Goal: Task Accomplishment & Management: Complete application form

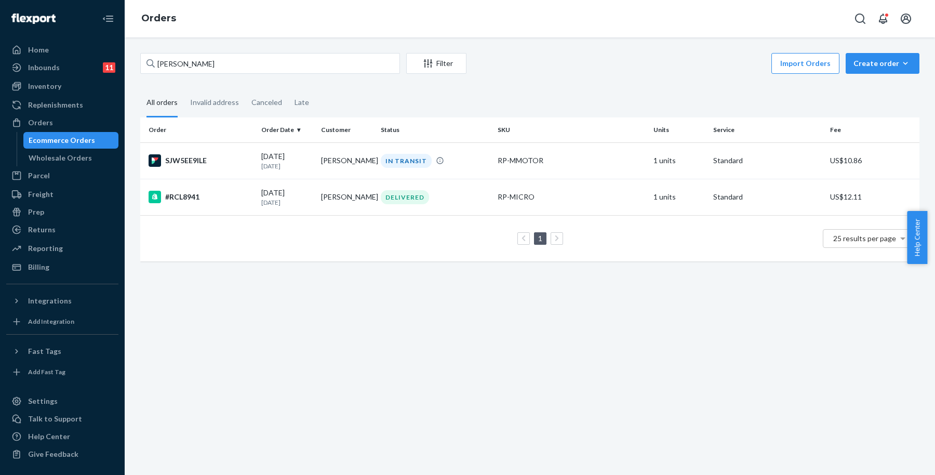
drag, startPoint x: 561, startPoint y: 83, endPoint x: 555, endPoint y: 77, distance: 8.8
click at [561, 83] on div "[PERSON_NAME] Filter Import Orders Create order Ecommerce order Removal order A…" at bounding box center [529, 162] width 795 height 219
drag, startPoint x: 355, startPoint y: 61, endPoint x: 172, endPoint y: 62, distance: 182.8
click at [139, 66] on div "[PERSON_NAME] Filter Import Orders Create order Ecommerce order Removal order A…" at bounding box center [529, 162] width 795 height 219
paste input "[PERSON_NAME]"
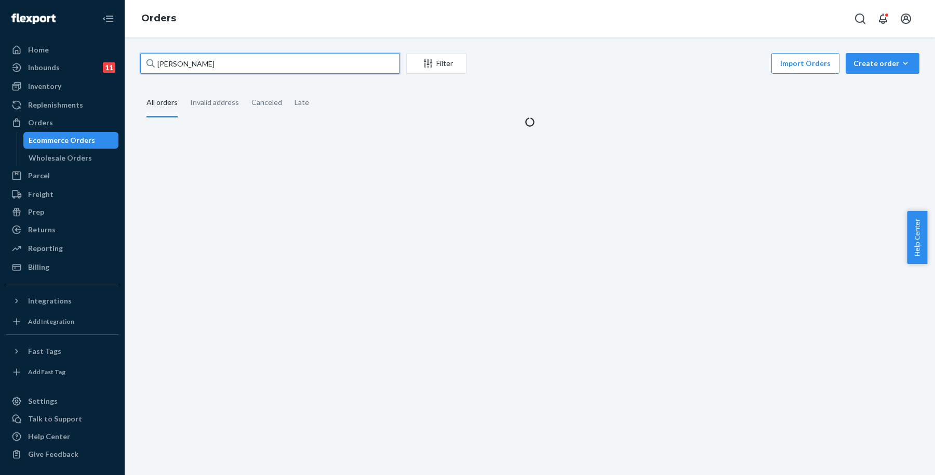
type input "[PERSON_NAME]"
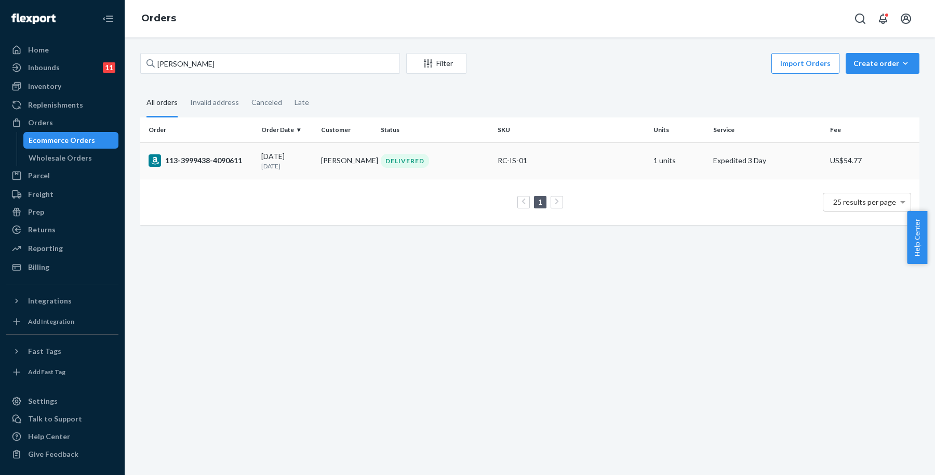
click at [410, 157] on div "DELIVERED" at bounding box center [405, 161] width 48 height 14
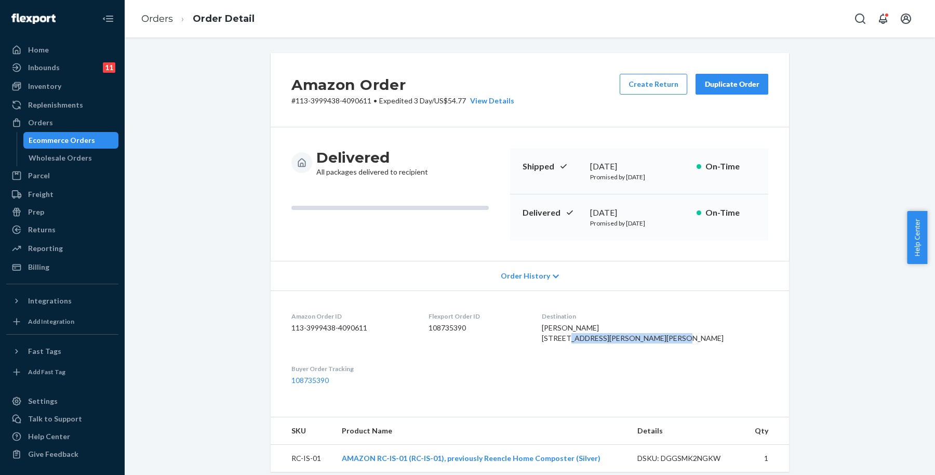
drag, startPoint x: 615, startPoint y: 341, endPoint x: 687, endPoint y: 344, distance: 72.3
click at [686, 344] on dl "Amazon Order ID 113-3999438-4090611 Flexport Order ID 108735390 Destination [PE…" at bounding box center [530, 348] width 518 height 116
click at [731, 343] on div "[PERSON_NAME] [STREET_ADDRESS][PERSON_NAME][PERSON_NAME]" at bounding box center [655, 333] width 226 height 21
click at [496, 100] on div "View Details" at bounding box center [490, 101] width 48 height 10
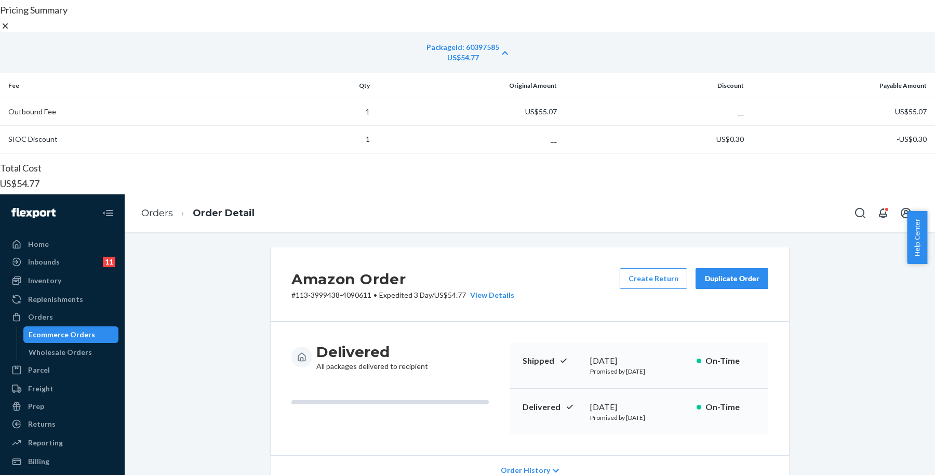
click at [10, 31] on icon at bounding box center [5, 26] width 10 height 10
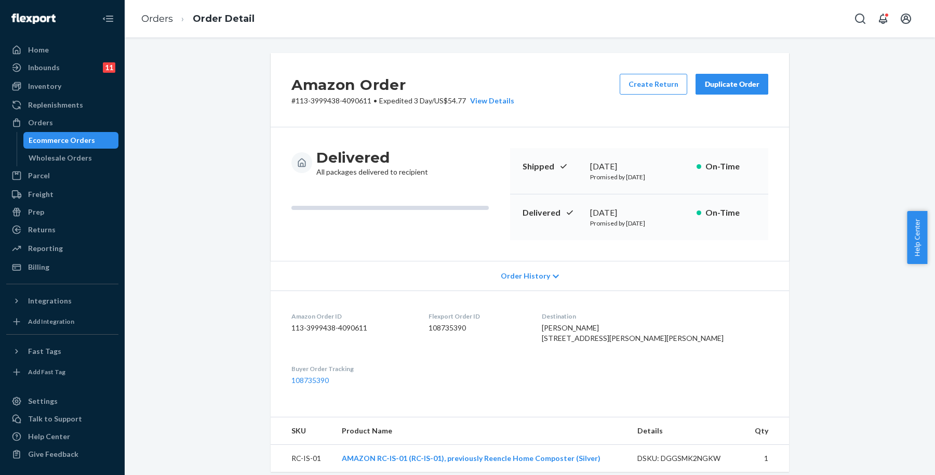
click at [621, 279] on div "Order History" at bounding box center [530, 276] width 518 height 30
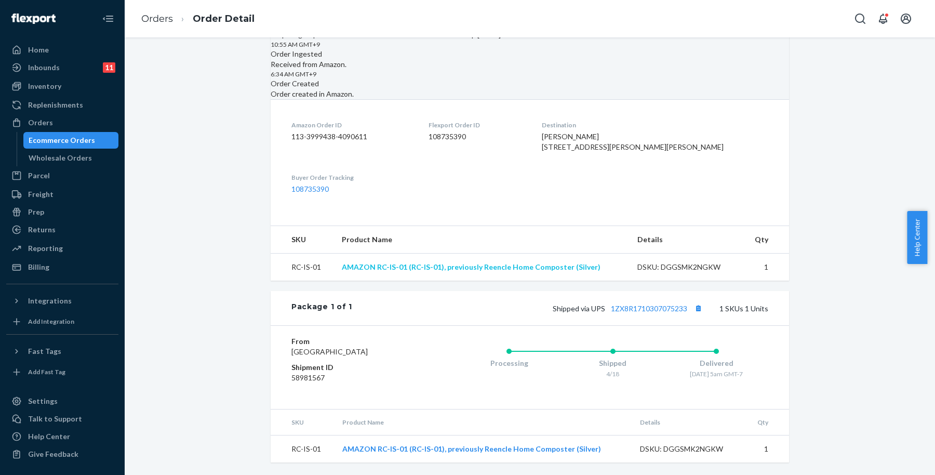
scroll to position [413, 0]
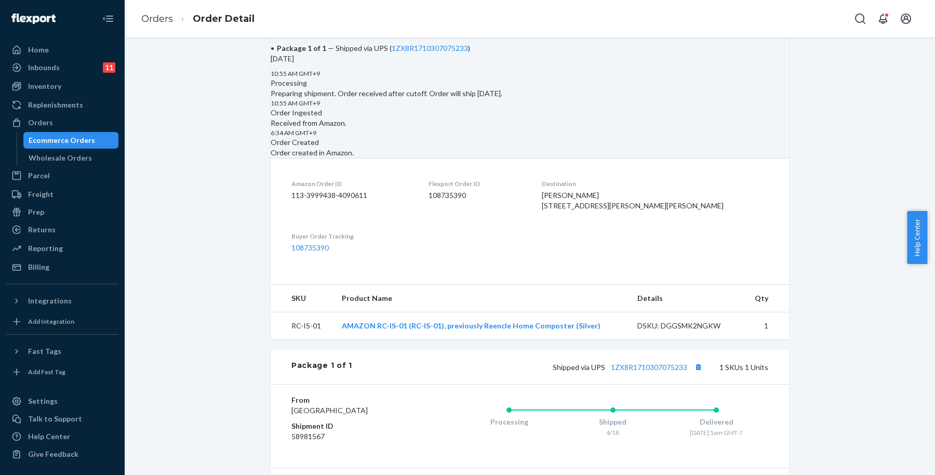
click at [817, 87] on div "Amazon Order # 113-3999438-4090611 • Expedited 3 Day / US$54.77 View Details Cr…" at bounding box center [529, 86] width 795 height 893
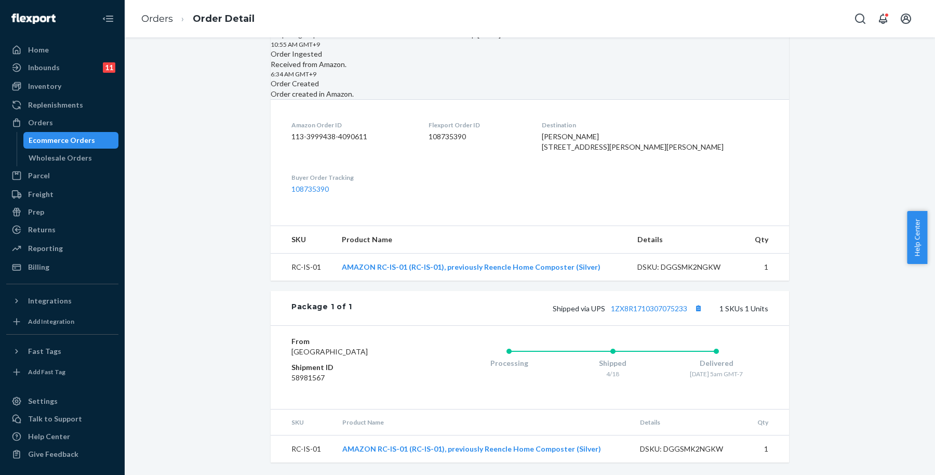
scroll to position [608, 0]
click at [675, 215] on dl "Amazon Order ID 113-3999438-4090611 Flexport Order ID 108735390 Destination [PE…" at bounding box center [530, 157] width 518 height 116
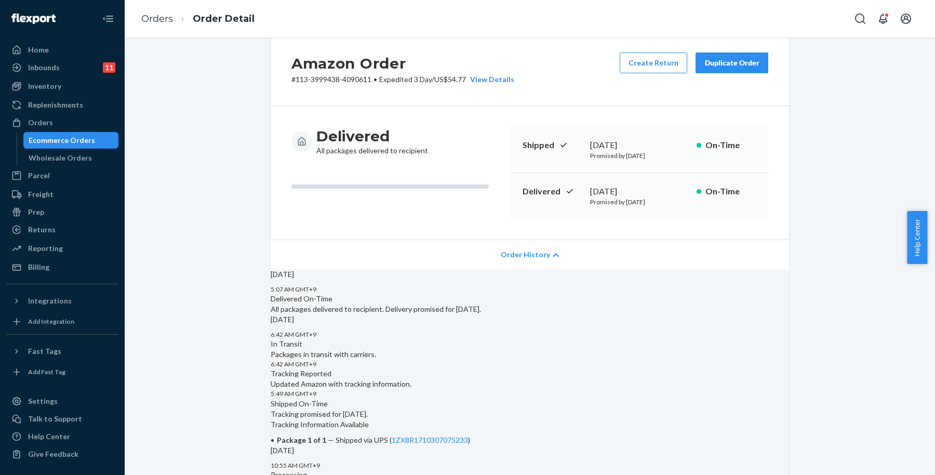
scroll to position [0, 0]
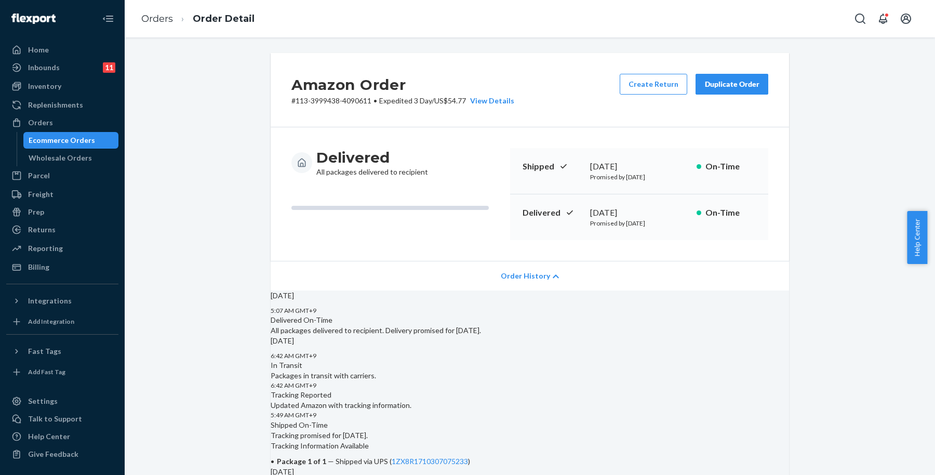
click at [553, 273] on icon at bounding box center [556, 276] width 6 height 7
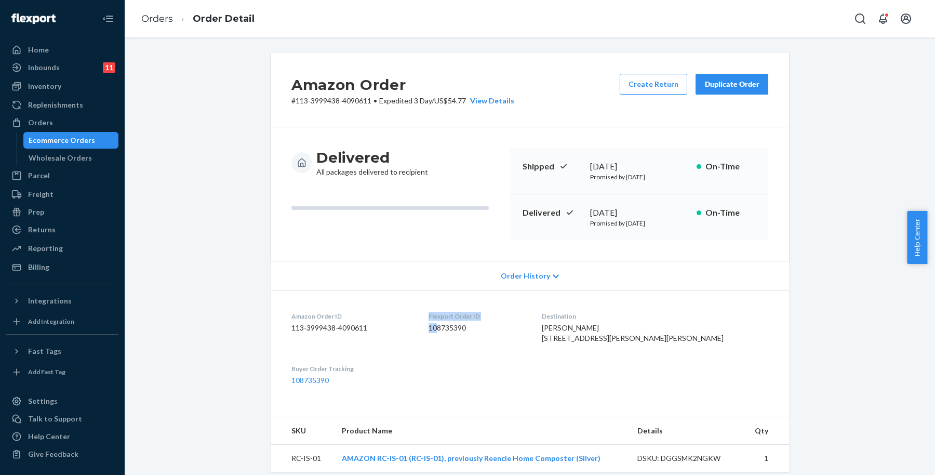
drag, startPoint x: 409, startPoint y: 333, endPoint x: 460, endPoint y: 338, distance: 50.6
click at [460, 338] on dl "Amazon Order ID 113-3999438-4090611 Flexport Order ID 108735390 Destination [PE…" at bounding box center [530, 348] width 518 height 116
click at [412, 347] on div "Amazon Order ID 113-3999438-4090611" at bounding box center [351, 330] width 120 height 36
click at [478, 347] on div "Flexport Order ID 108735390" at bounding box center [476, 330] width 96 height 36
click at [621, 374] on dl "Amazon Order ID 113-3999438-4090611 Flexport Order ID 108735390 Destination [PE…" at bounding box center [530, 348] width 518 height 116
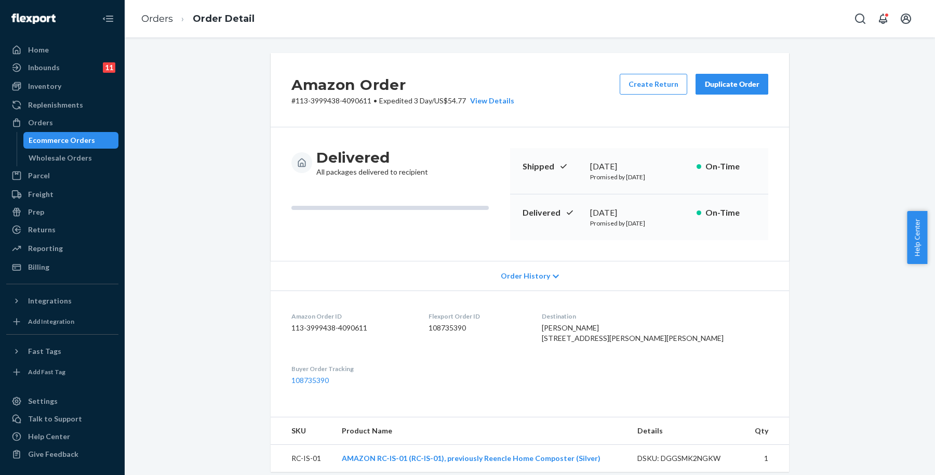
click at [659, 381] on dl "Amazon Order ID 113-3999438-4090611 Flexport Order ID 108735390 Destination [PE…" at bounding box center [530, 348] width 518 height 116
click at [60, 126] on div "Orders" at bounding box center [62, 122] width 110 height 15
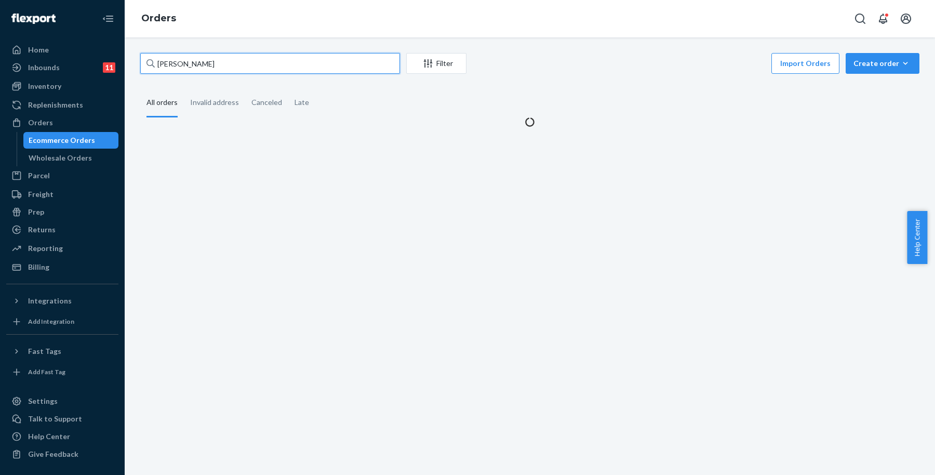
click at [298, 59] on input "[PERSON_NAME]" at bounding box center [270, 63] width 260 height 21
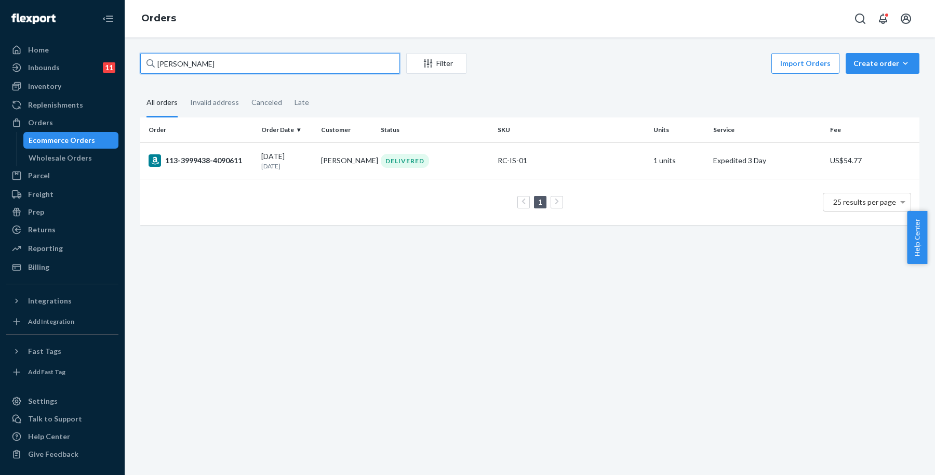
click at [344, 64] on input "[PERSON_NAME]" at bounding box center [270, 63] width 260 height 21
drag, startPoint x: 234, startPoint y: 66, endPoint x: 190, endPoint y: 71, distance: 44.3
click at [190, 71] on input "[PERSON_NAME]" at bounding box center [270, 63] width 260 height 21
type input "M"
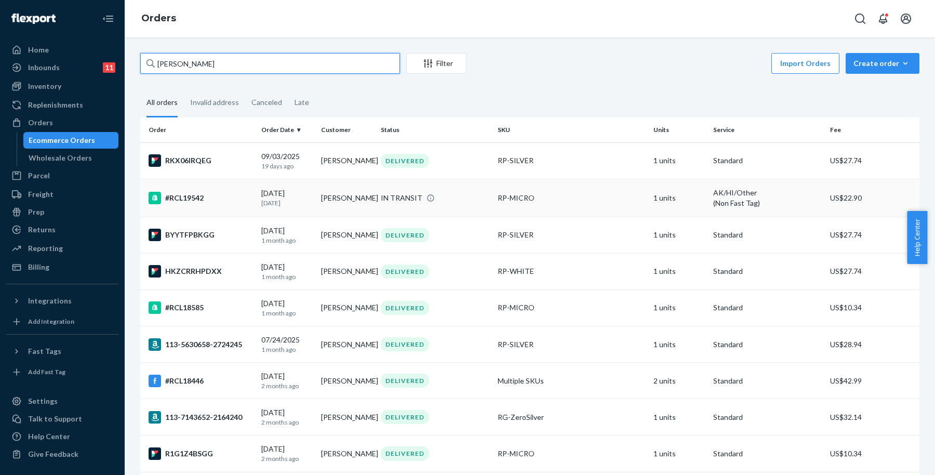
type input "[PERSON_NAME]"
click at [574, 202] on div "RP-MICRO" at bounding box center [571, 198] width 147 height 10
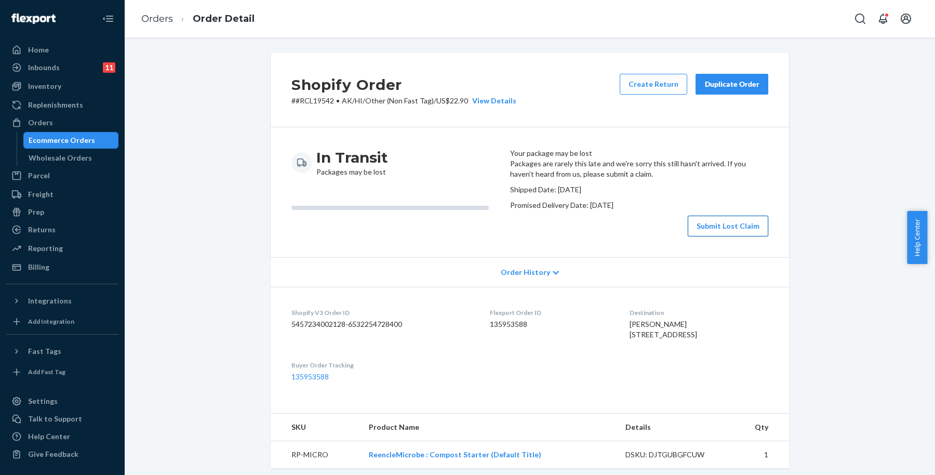
click at [721, 236] on button "Submit Lost Claim" at bounding box center [728, 226] width 80 height 21
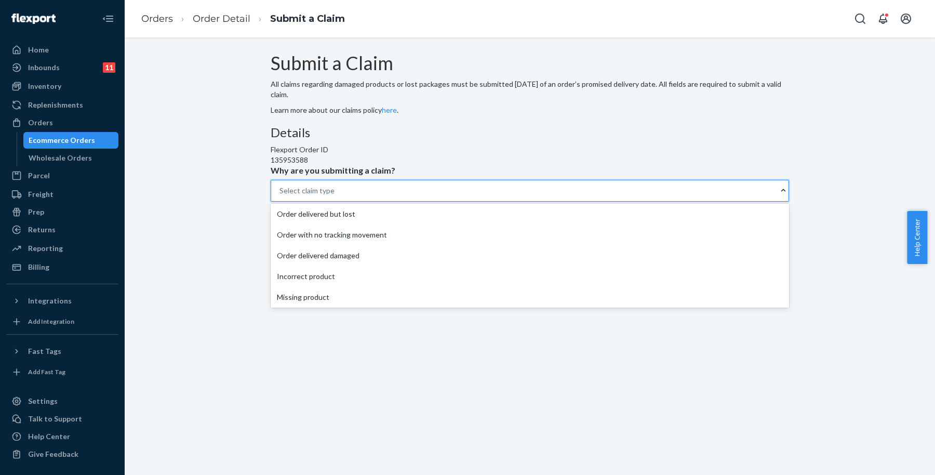
click at [593, 240] on div "Uploads Please select a claim type" at bounding box center [530, 220] width 518 height 41
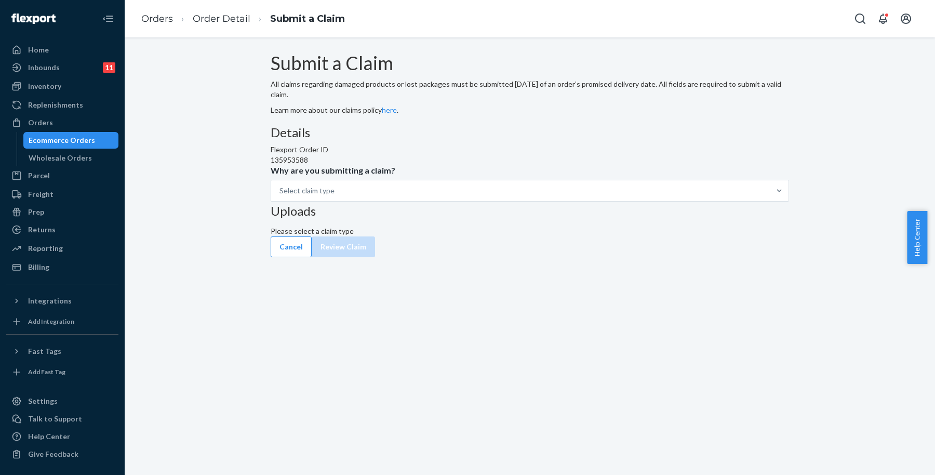
click at [617, 240] on div "Uploads Please select a claim type" at bounding box center [530, 220] width 518 height 41
click at [770, 196] on div at bounding box center [779, 190] width 19 height 10
click at [280, 196] on input "Why are you submitting a claim? Select claim type" at bounding box center [279, 190] width 1 height 10
click at [334, 196] on div "Select claim type" at bounding box center [306, 190] width 55 height 10
click at [280, 196] on input "Why are you submitting a claim? 0 results available. Select is focused ,type to…" at bounding box center [279, 190] width 1 height 10
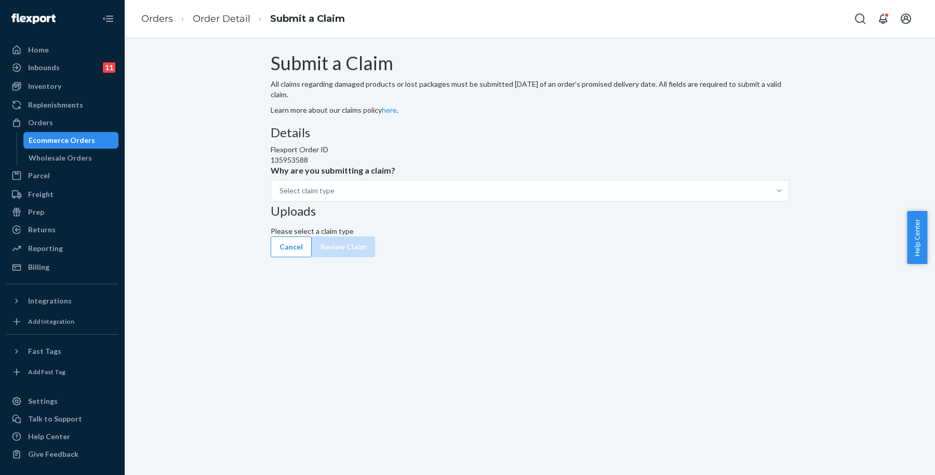
drag, startPoint x: 487, startPoint y: 395, endPoint x: 458, endPoint y: 380, distance: 33.0
click at [454, 380] on div "Submit a Claim All claims regarding damaged products or lost packages must be s…" at bounding box center [530, 255] width 810 height 437
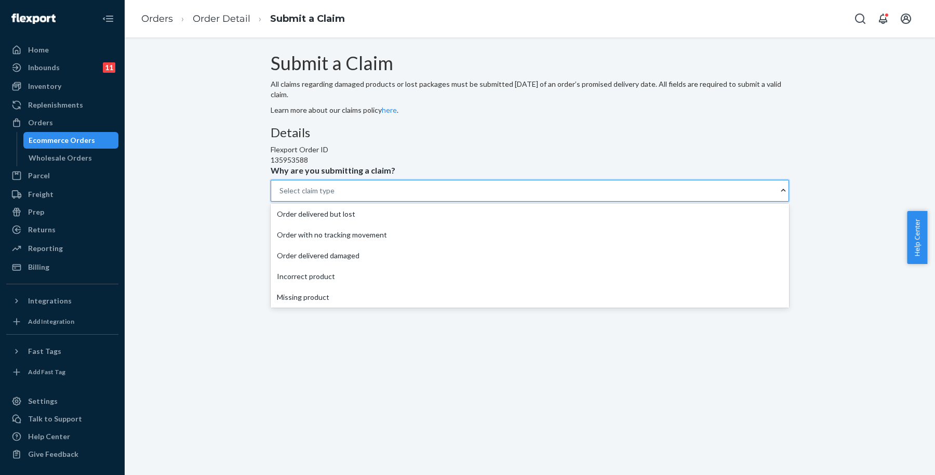
click at [460, 201] on div "Select claim type" at bounding box center [524, 190] width 507 height 21
click at [280, 196] on input "Why are you submitting a claim? option Order delivered but lost focused, 1 of 5…" at bounding box center [279, 190] width 1 height 10
click at [638, 238] on div "Uploads Please select a claim type" at bounding box center [530, 220] width 518 height 41
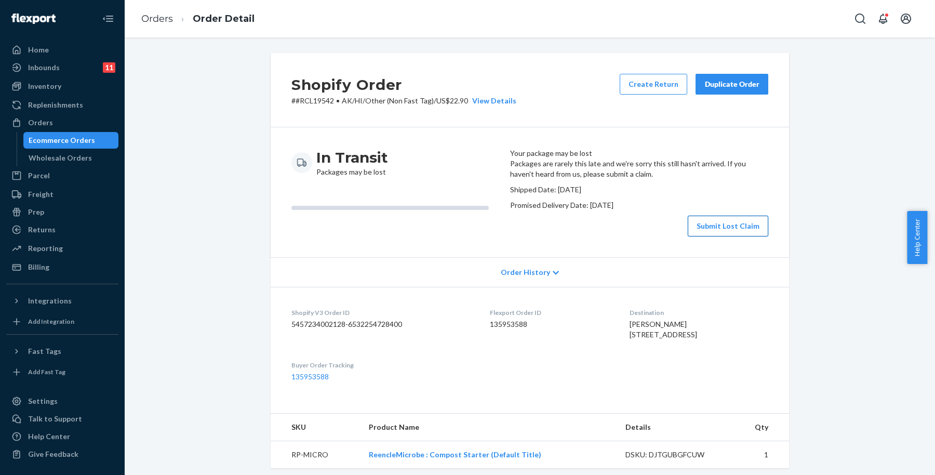
click at [736, 236] on button "Submit Lost Claim" at bounding box center [728, 226] width 80 height 21
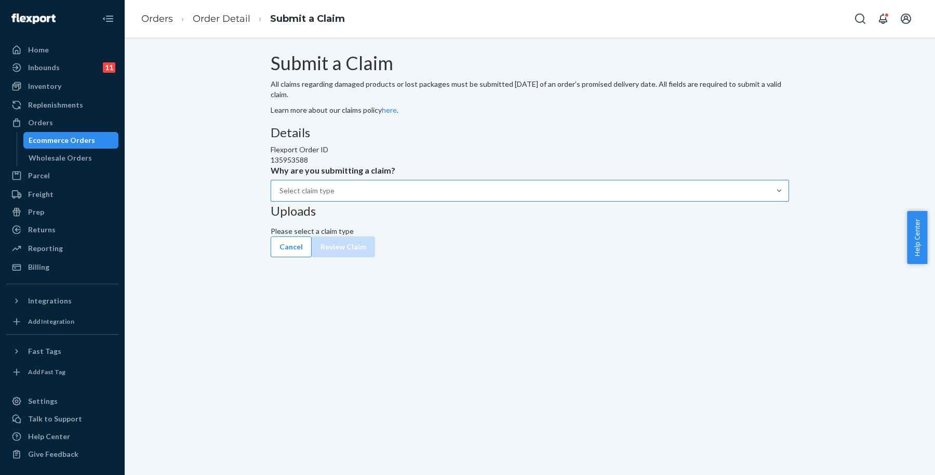
click at [770, 201] on div at bounding box center [779, 190] width 19 height 21
click at [280, 196] on input "Why are you submitting a claim? Select claim type" at bounding box center [279, 190] width 1 height 10
click at [464, 202] on div "Details Flexport Order ID 135953588 Why are you submitting a claim? Select clai…" at bounding box center [530, 164] width 518 height 76
drag, startPoint x: 472, startPoint y: 264, endPoint x: 433, endPoint y: 264, distance: 39.0
click at [433, 201] on div "Select claim type" at bounding box center [524, 190] width 507 height 21
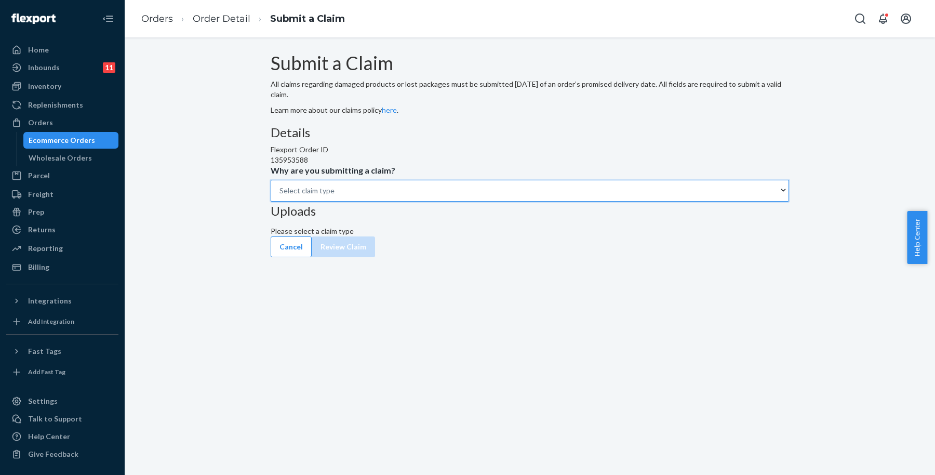
click at [280, 196] on input "Why are you submitting a claim? 0 results available. Select is focused ,type to…" at bounding box center [279, 190] width 1 height 10
click at [393, 176] on p "Why are you submitting a claim?" at bounding box center [333, 170] width 125 height 10
click at [280, 196] on input "Why are you submitting a claim? Select claim type" at bounding box center [279, 190] width 1 height 10
click at [334, 196] on div "Select claim type" at bounding box center [306, 190] width 55 height 10
click at [280, 196] on input "Why are you submitting a claim? 0 results available. Select is focused ,type to…" at bounding box center [279, 190] width 1 height 10
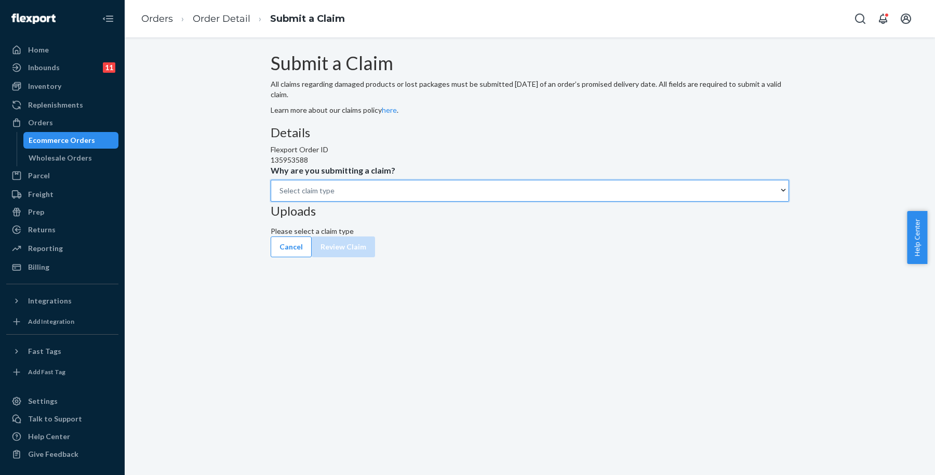
click at [645, 204] on h3 "Uploads" at bounding box center [530, 211] width 518 height 14
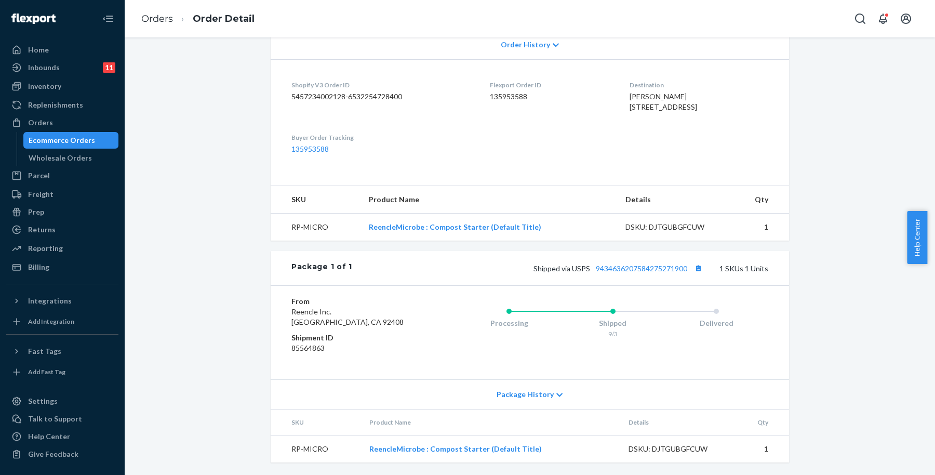
scroll to position [275, 0]
click at [582, 398] on div "Package History" at bounding box center [530, 394] width 518 height 30
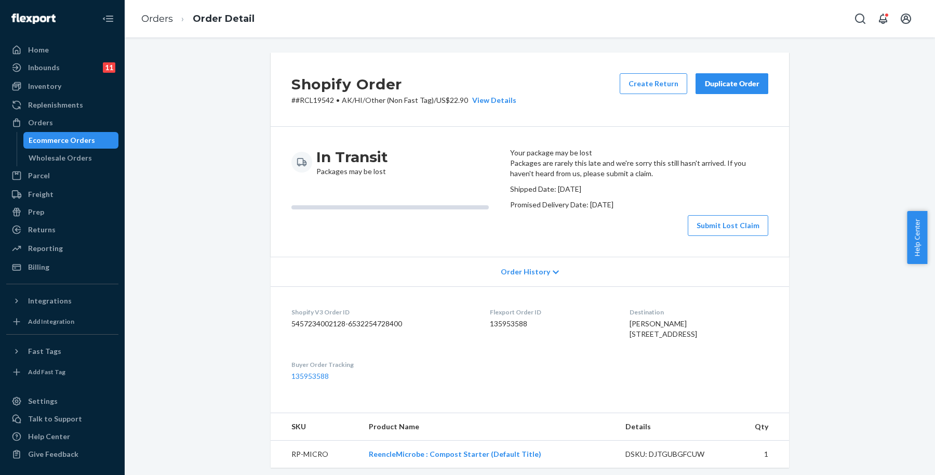
scroll to position [0, 0]
click at [733, 236] on button "Submit Lost Claim" at bounding box center [728, 226] width 80 height 21
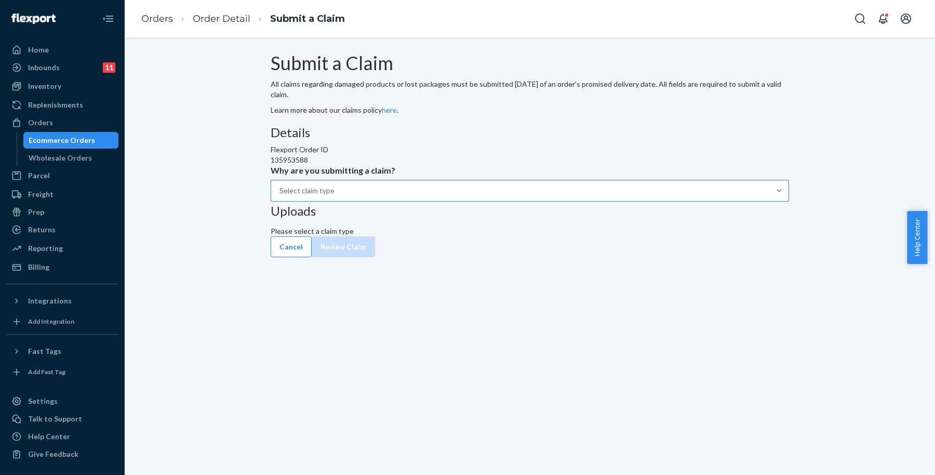
click at [454, 201] on div "Select claim type" at bounding box center [520, 190] width 499 height 21
click at [280, 196] on input "Why are you submitting a claim? Select claim type" at bounding box center [279, 190] width 1 height 10
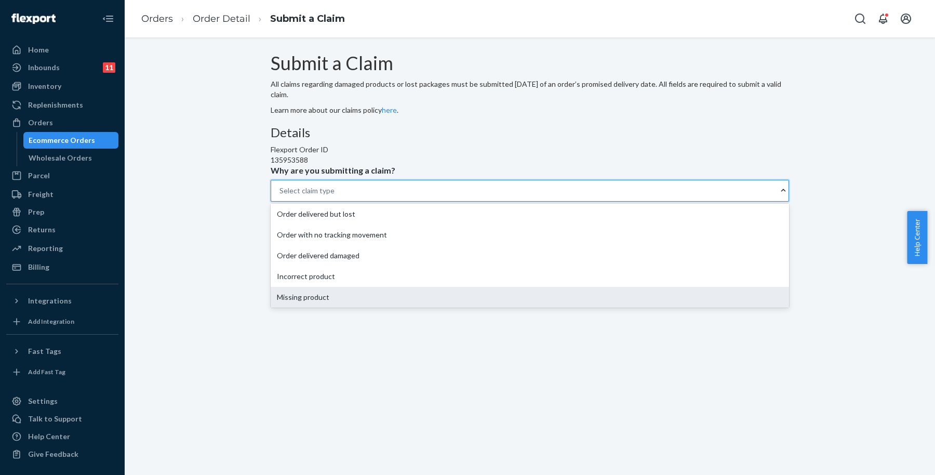
click at [442, 307] on div "Missing product" at bounding box center [530, 297] width 518 height 21
click at [280, 196] on input "Why are you submitting a claim? option Missing product focused, 5 of 5. 5 resul…" at bounding box center [279, 190] width 1 height 10
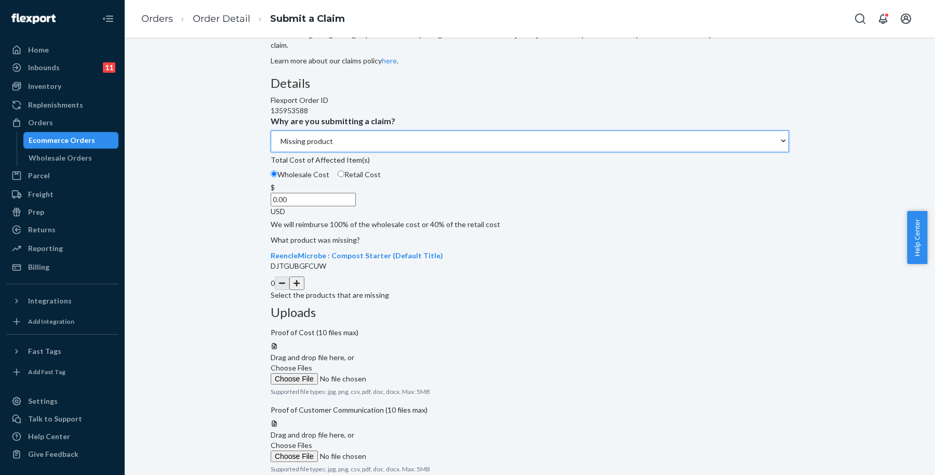
scroll to position [65, 0]
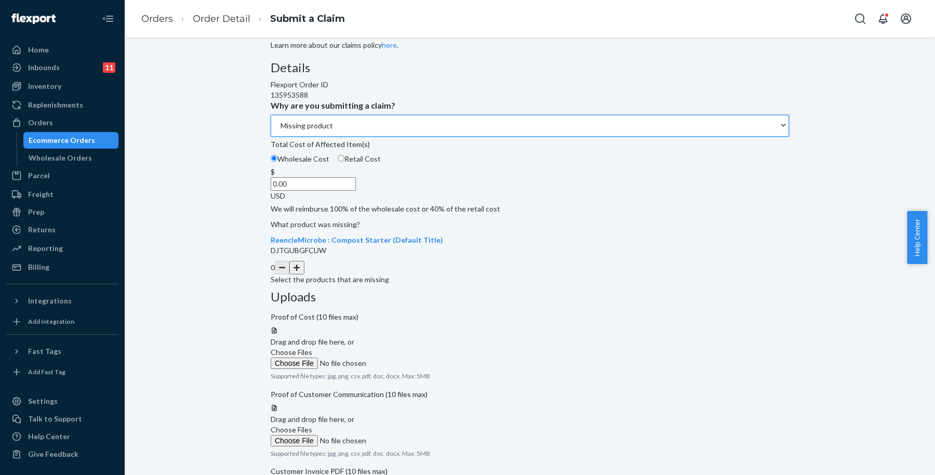
click at [797, 173] on div "Submit a Claim All claims regarding damaged products or lost packages must be s…" at bounding box center [529, 279] width 795 height 583
click at [462, 136] on div "Missing product" at bounding box center [520, 125] width 499 height 21
click at [280, 131] on input "Why are you submitting a claim? Missing product" at bounding box center [279, 125] width 1 height 10
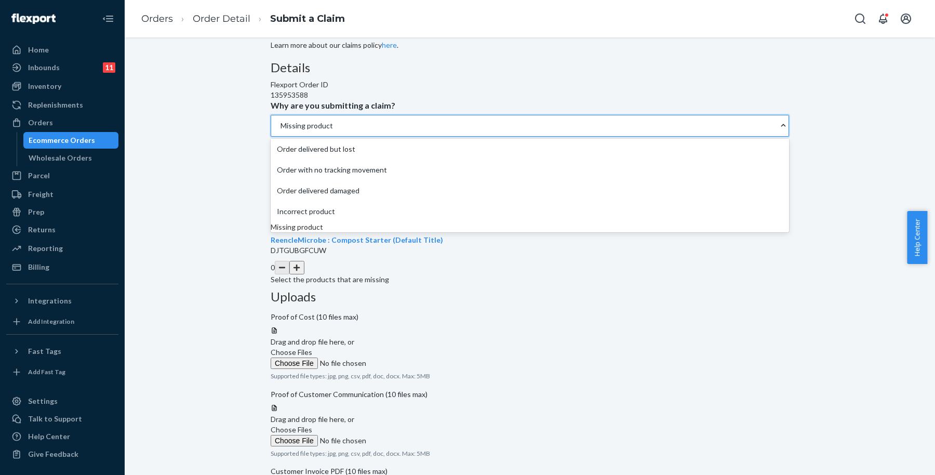
click at [460, 136] on div "Missing product" at bounding box center [524, 125] width 507 height 21
click at [280, 131] on input "Why are you submitting a claim? option Missing product, selected. option Missin…" at bounding box center [279, 125] width 1 height 10
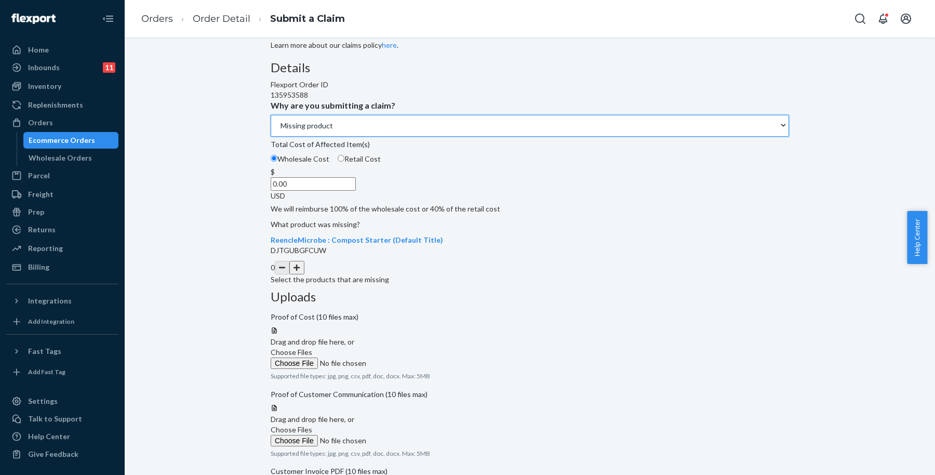
click at [329, 163] on span "Wholesale Cost" at bounding box center [303, 158] width 52 height 9
click at [277, 162] on input "Wholesale Cost" at bounding box center [274, 158] width 7 height 7
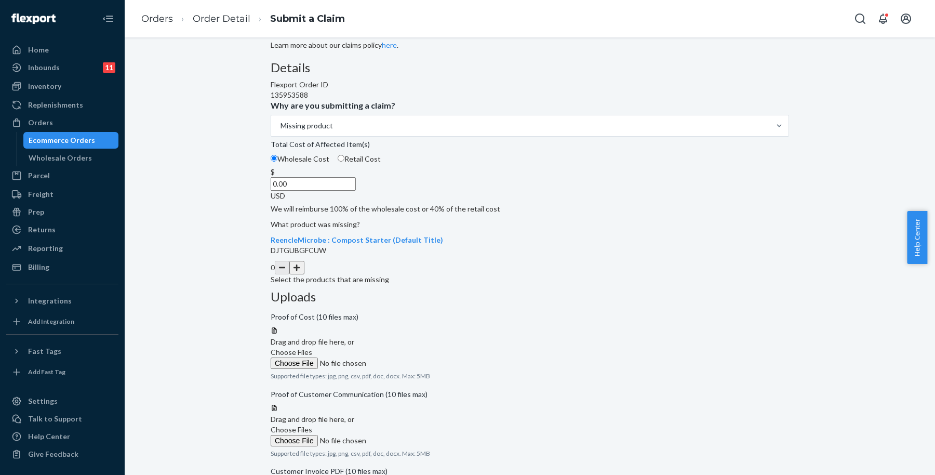
click at [304, 274] on button "button" at bounding box center [296, 268] width 15 height 14
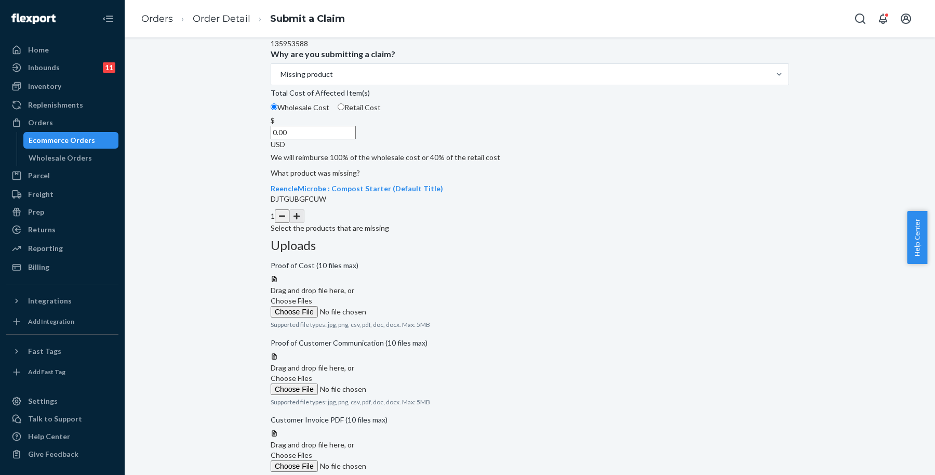
scroll to position [101, 0]
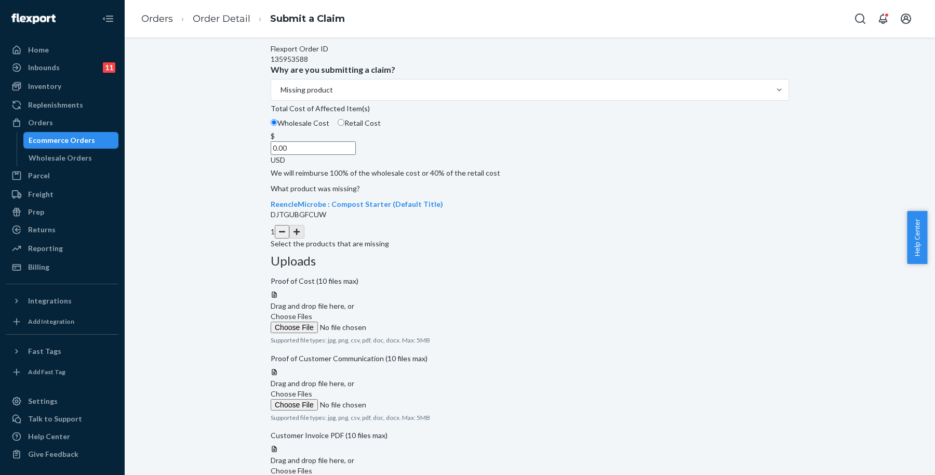
click at [493, 199] on div "Details Flexport Order ID 135953588 Why are you submitting a claim? Missing pro…" at bounding box center [530, 137] width 518 height 224
click at [289, 238] on button "button" at bounding box center [282, 232] width 15 height 14
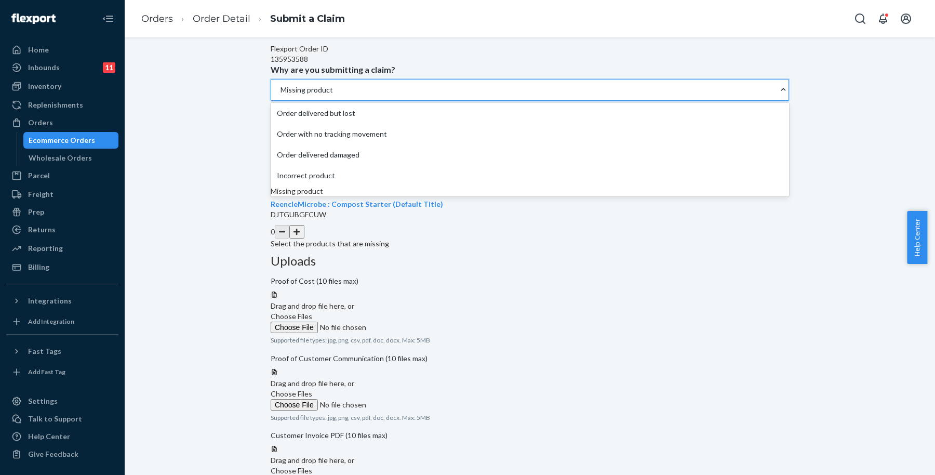
click at [457, 100] on div "Missing product" at bounding box center [524, 89] width 507 height 21
click at [280, 95] on input "Why are you submitting a claim? option Missing product, selected. option Order …" at bounding box center [279, 90] width 1 height 10
click at [426, 100] on div "Missing product" at bounding box center [524, 89] width 507 height 21
click at [280, 95] on input "Why are you submitting a claim? option Missing product, selected. option Order …" at bounding box center [279, 90] width 1 height 10
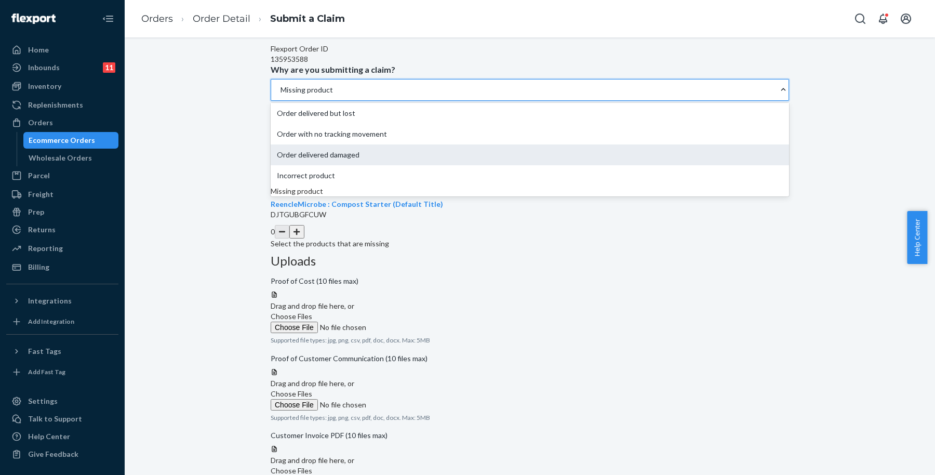
click at [414, 165] on div "Order delivered damaged" at bounding box center [530, 154] width 518 height 21
click at [280, 95] on input "Why are you submitting a claim? option Missing product, selected. option Order …" at bounding box center [279, 90] width 1 height 10
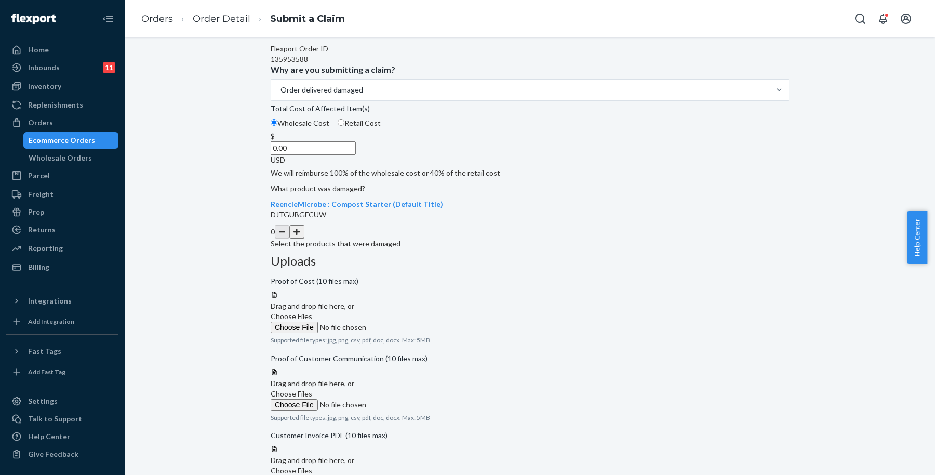
click at [304, 238] on button "button" at bounding box center [296, 232] width 15 height 14
click at [289, 238] on button "button" at bounding box center [282, 232] width 15 height 14
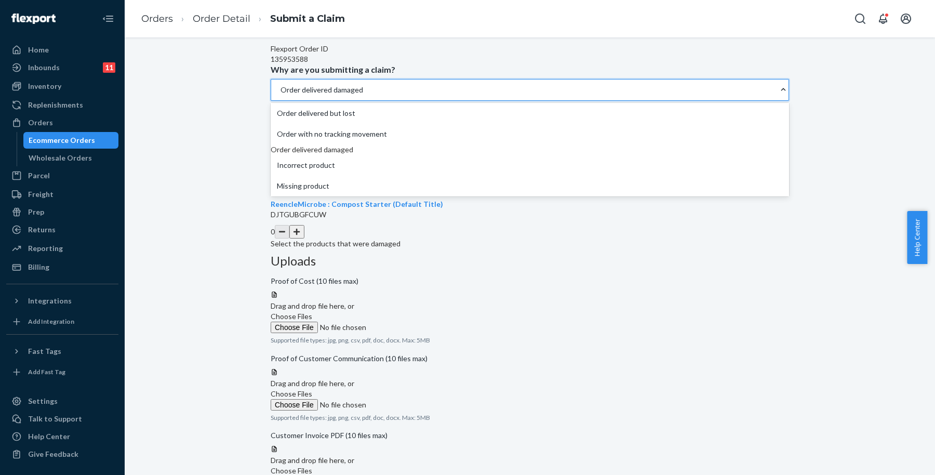
click at [450, 100] on div "Order delivered damaged" at bounding box center [524, 89] width 507 height 21
click at [280, 95] on input "Why are you submitting a claim? option Order delivered damaged, selected. optio…" at bounding box center [279, 90] width 1 height 10
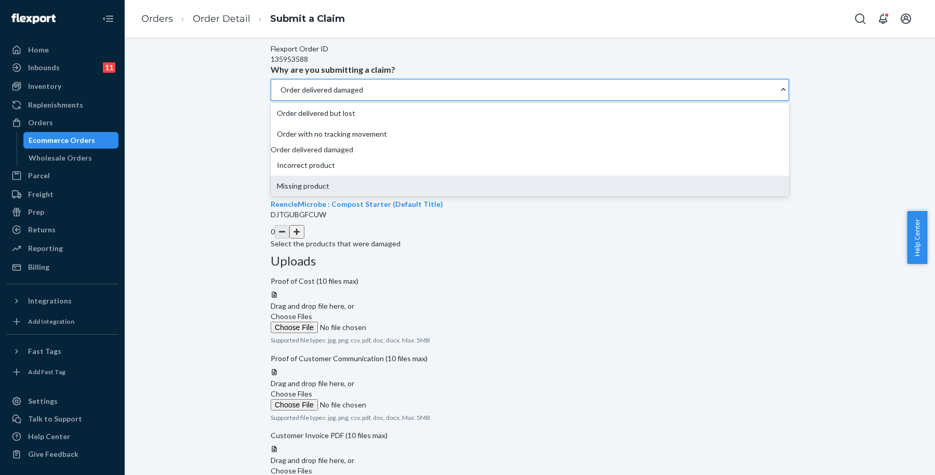
click at [418, 196] on div "Missing product" at bounding box center [530, 186] width 518 height 21
click at [280, 95] on input "Why are you submitting a claim? option Order delivered damaged, selected. optio…" at bounding box center [279, 90] width 1 height 10
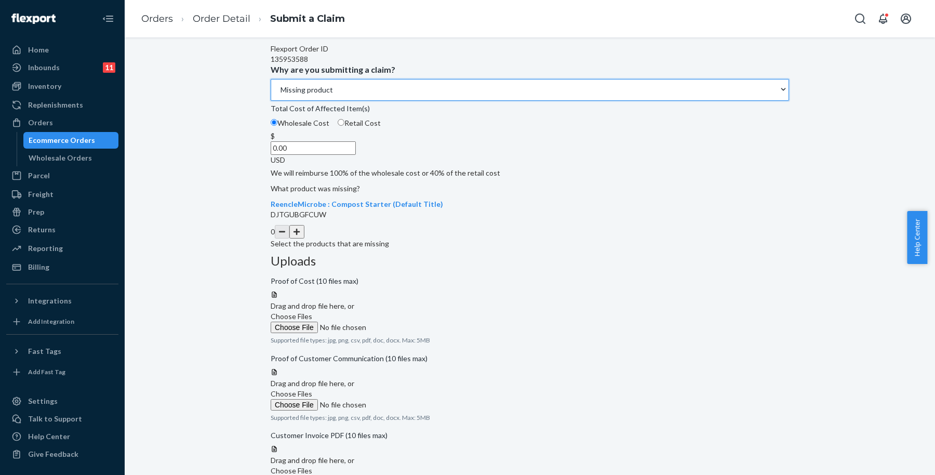
click at [304, 238] on button "button" at bounding box center [296, 232] width 15 height 14
click at [797, 262] on div "Submit a Claim All claims regarding damaged products or lost packages must be s…" at bounding box center [529, 243] width 795 height 583
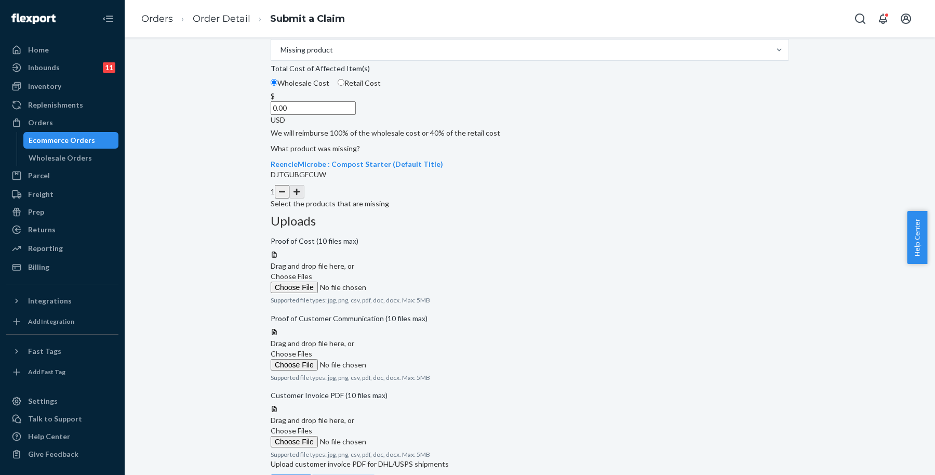
scroll to position [166, 0]
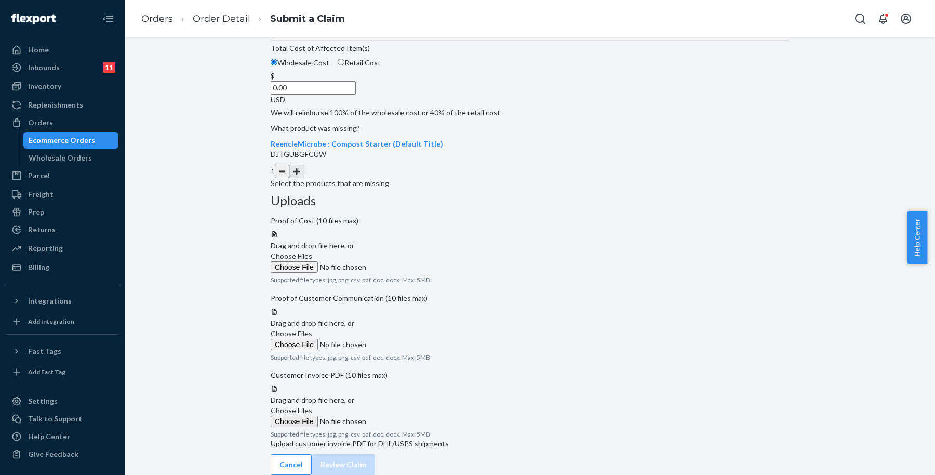
click at [356, 95] on input "0.00" at bounding box center [313, 88] width 85 height 14
click at [460, 189] on div "Details Flexport Order ID 135953588 Why are you submitting a claim? Missing pro…" at bounding box center [530, 77] width 518 height 224
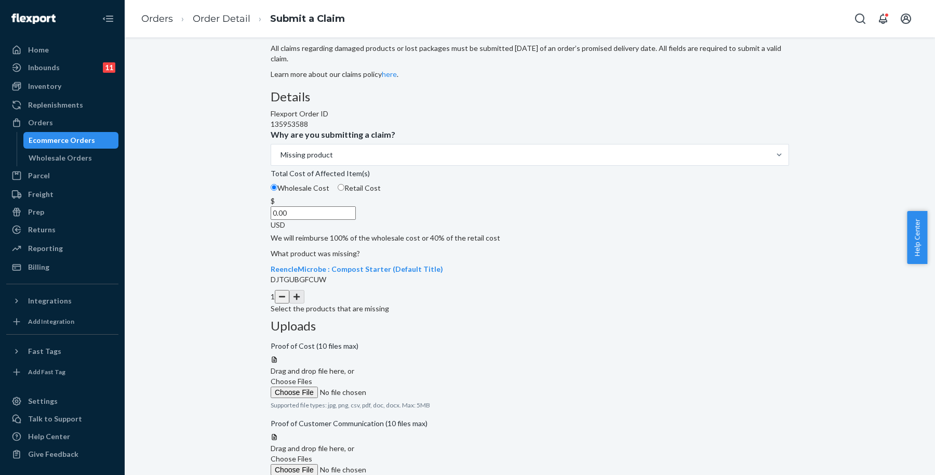
click at [356, 220] on input "0.00" at bounding box center [313, 213] width 85 height 14
type input "30.00"
click at [766, 193] on div "Submit a Claim All claims regarding damaged products or lost packages must be s…" at bounding box center [530, 300] width 518 height 566
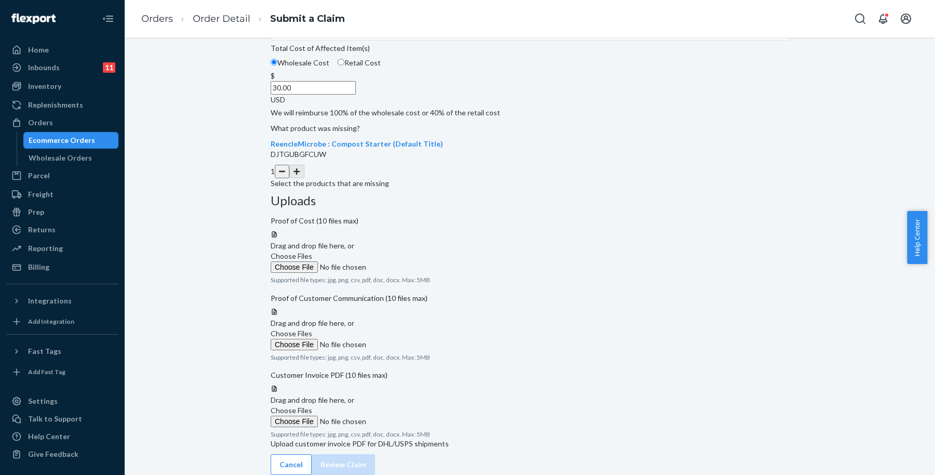
scroll to position [0, 0]
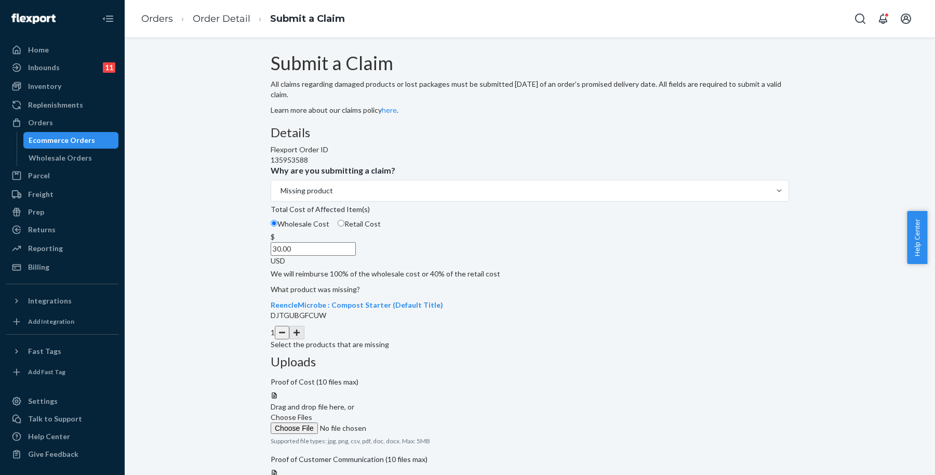
click at [412, 412] on label "Choose Files" at bounding box center [341, 423] width 141 height 22
click at [412, 422] on input "Choose Files" at bounding box center [341, 427] width 141 height 11
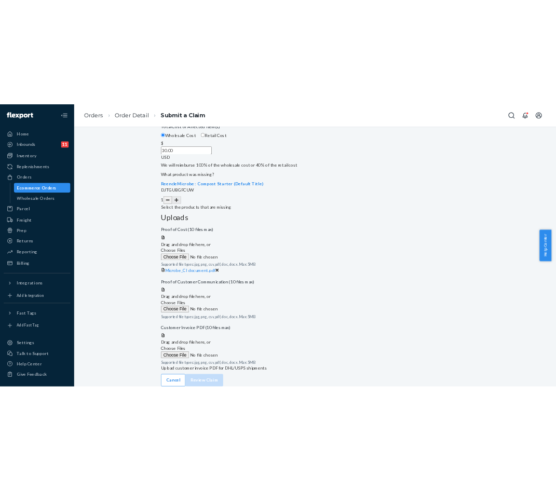
scroll to position [195, 0]
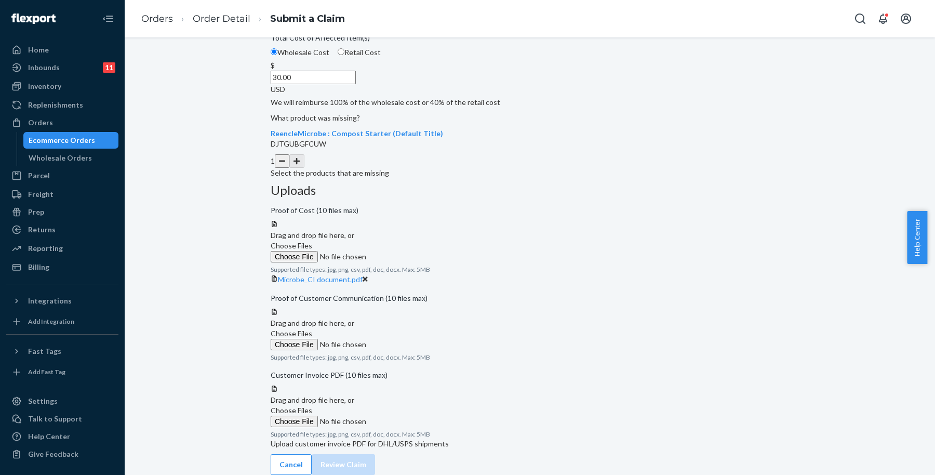
drag, startPoint x: 829, startPoint y: 211, endPoint x: 815, endPoint y: 207, distance: 14.5
click at [829, 211] on div "Submit a Claim All claims regarding damaged products or lost packages must be s…" at bounding box center [529, 178] width 795 height 593
click at [835, 270] on div "Submit a Claim All claims regarding damaged products or lost packages must be s…" at bounding box center [529, 178] width 795 height 593
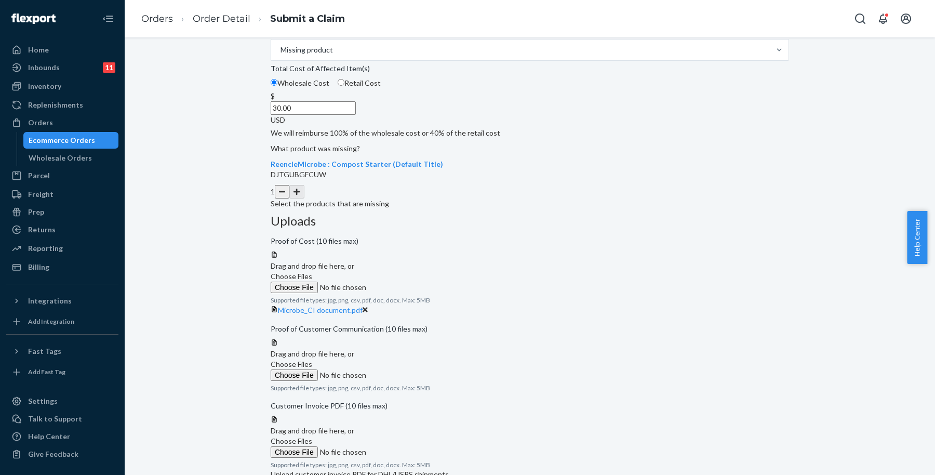
scroll to position [76, 0]
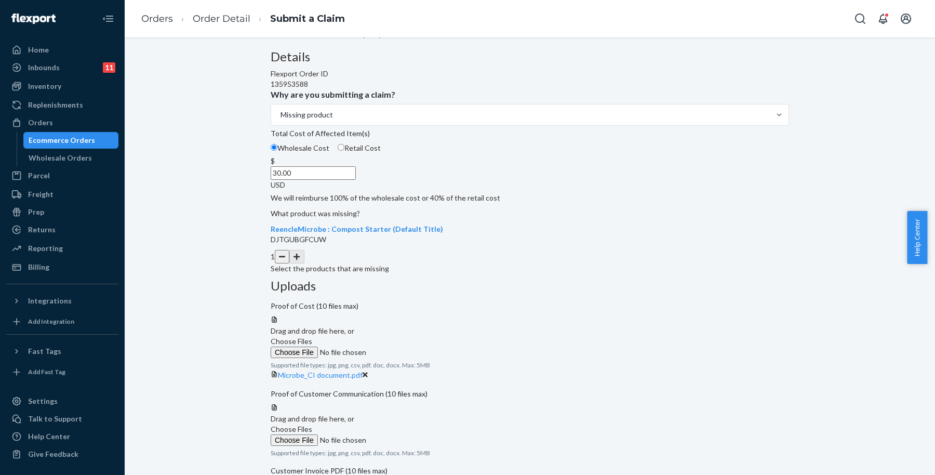
drag, startPoint x: 893, startPoint y: 175, endPoint x: 865, endPoint y: 80, distance: 98.6
click at [891, 167] on div "Submit a Claim All claims regarding damaged products or lost packages must be s…" at bounding box center [529, 273] width 795 height 593
drag, startPoint x: 829, startPoint y: 202, endPoint x: 821, endPoint y: 189, distance: 15.1
click at [827, 197] on div "Submit a Claim All claims regarding damaged products or lost packages must be s…" at bounding box center [529, 273] width 795 height 593
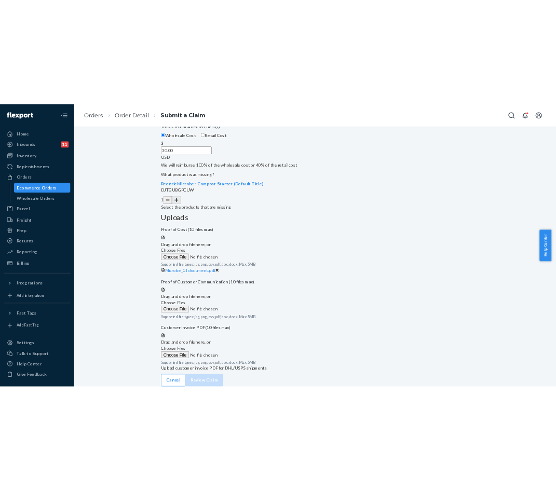
scroll to position [206, 0]
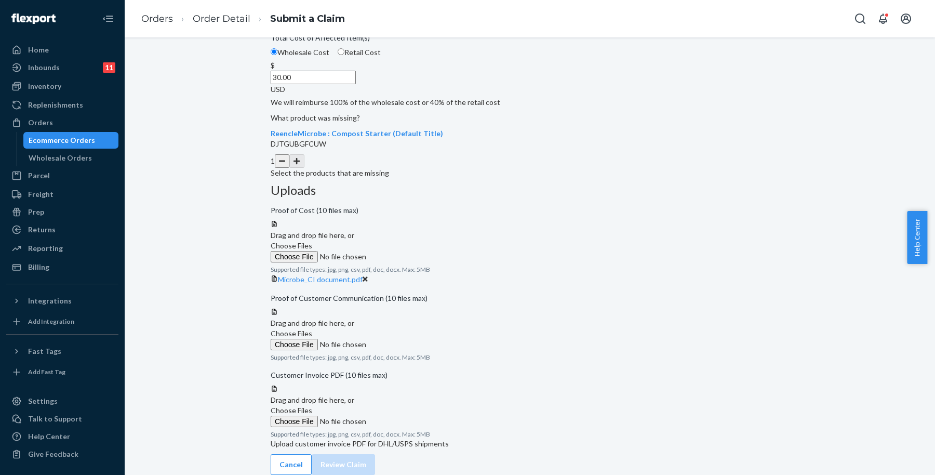
click at [826, 185] on div "Submit a Claim All claims regarding damaged products or lost packages must be s…" at bounding box center [529, 178] width 795 height 593
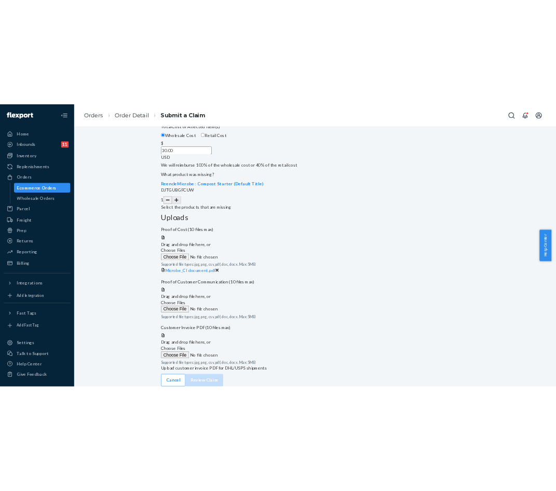
scroll to position [189, 0]
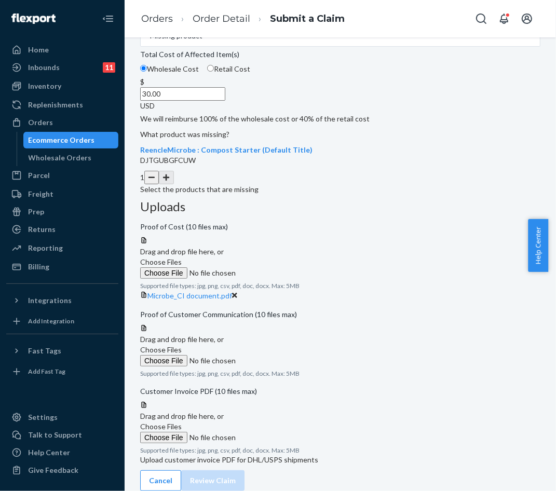
click at [182, 345] on span "Choose Files" at bounding box center [161, 349] width 42 height 9
click at [281, 355] on input "Choose Files" at bounding box center [210, 360] width 141 height 11
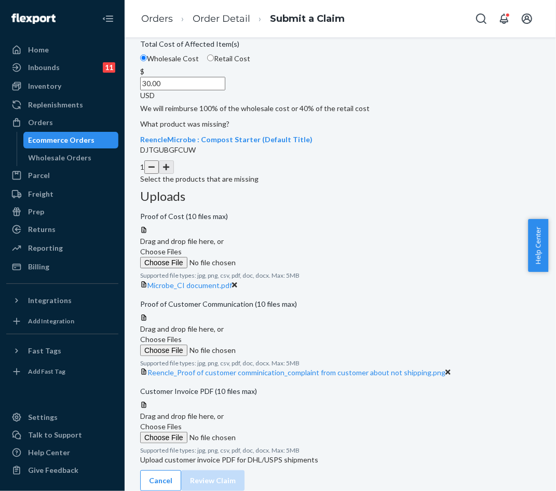
scroll to position [246, 0]
click at [451, 369] on icon at bounding box center [448, 372] width 5 height 7
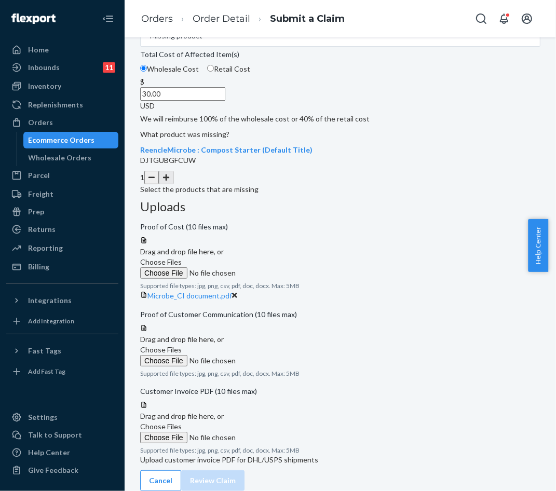
scroll to position [189, 0]
click at [182, 345] on span "Choose Files" at bounding box center [161, 349] width 42 height 9
click at [281, 355] on input "Choose Files" at bounding box center [210, 360] width 141 height 11
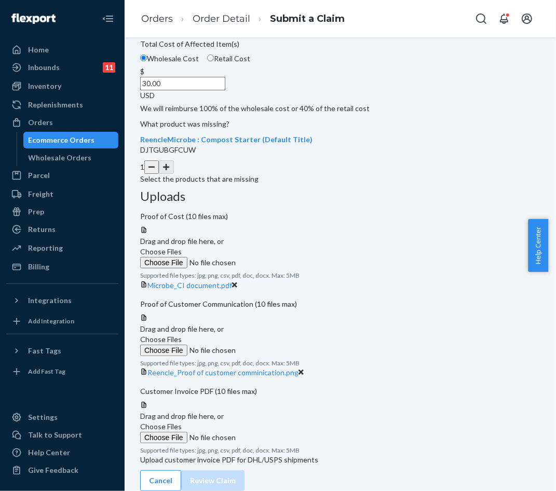
scroll to position [235, 0]
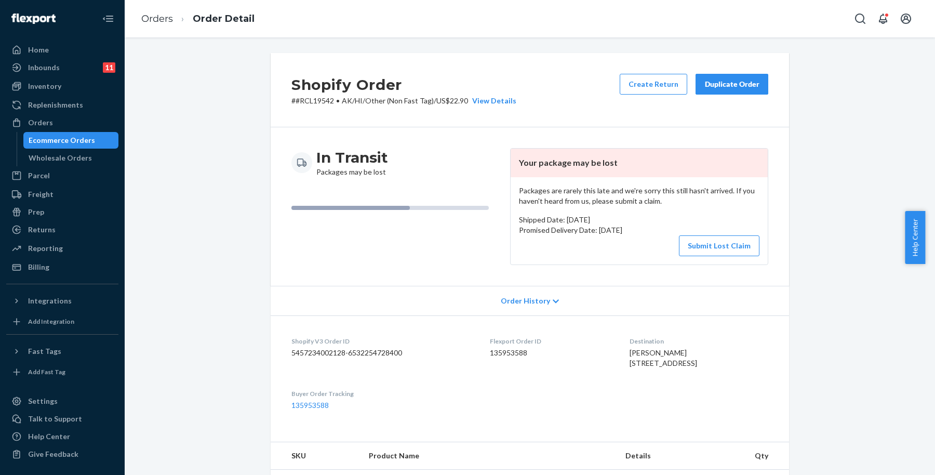
click at [205, 248] on div "Shopify Order # #RCL19542 • AK/HI/Other (Non Fast Tag) / US$22.90 View Details …" at bounding box center [529, 392] width 795 height 678
click at [847, 127] on div "Shopify Order # #RCL19542 • AK/HI/Other (Non Fast Tag) / US$22.90 View Details …" at bounding box center [529, 392] width 795 height 678
click at [598, 69] on div "Shopify Order # #RCL19542 • AK/HI/Other (Non Fast Tag) / US$22.90 View Details …" at bounding box center [530, 90] width 518 height 74
click at [731, 79] on div "Duplicate Order" at bounding box center [731, 84] width 55 height 10
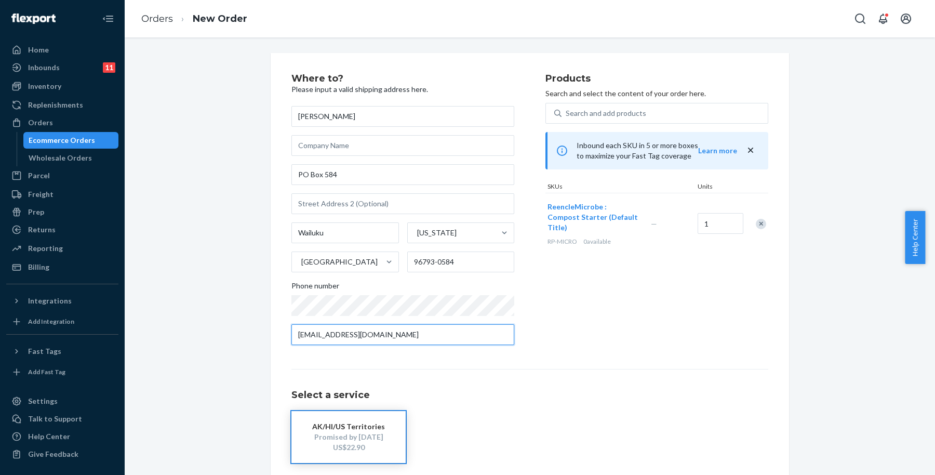
drag, startPoint x: 369, startPoint y: 335, endPoint x: 264, endPoint y: 339, distance: 105.0
click at [264, 339] on div "Where to? Please input a valid shipping address here. Rosa McAllister PO Box 58…" at bounding box center [530, 289] width 534 height 472
click at [622, 282] on div "Products Search and select the content of your order here. Search and add produ…" at bounding box center [656, 213] width 223 height 279
drag, startPoint x: 577, startPoint y: 231, endPoint x: 655, endPoint y: 268, distance: 86.9
click at [627, 237] on div "RP-MICRO 0 available" at bounding box center [596, 241] width 99 height 9
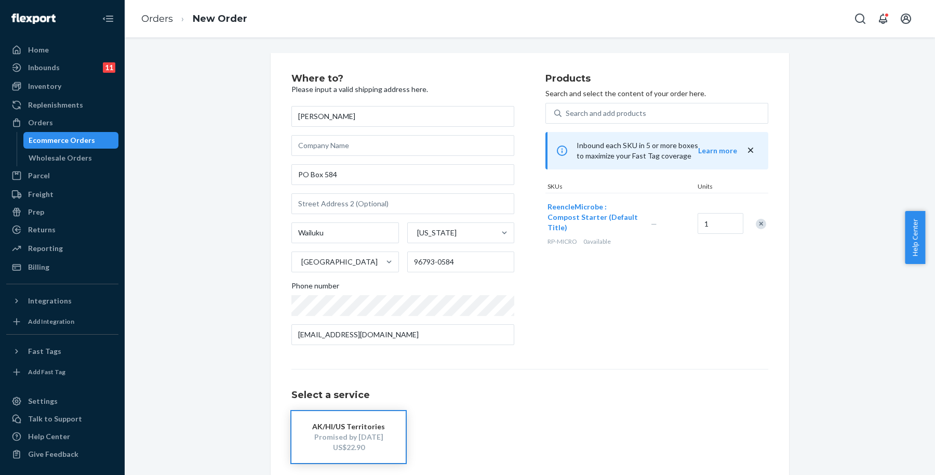
click at [655, 268] on div "Products Search and select the content of your order here. Search and add produ…" at bounding box center [656, 213] width 223 height 279
click at [663, 267] on div "Products Search and select the content of your order here. Search and add produ…" at bounding box center [656, 213] width 223 height 279
click at [813, 252] on div "Where to? Please input a valid shipping address here. Rosa McAllister PO Box 58…" at bounding box center [529, 289] width 795 height 472
click at [848, 78] on div "Where to? Please input a valid shipping address here. Rosa McAllister PO Box 58…" at bounding box center [529, 289] width 795 height 472
click at [800, 253] on div "Where to? Please input a valid shipping address here. Rosa McAllister PO Box 58…" at bounding box center [529, 289] width 795 height 472
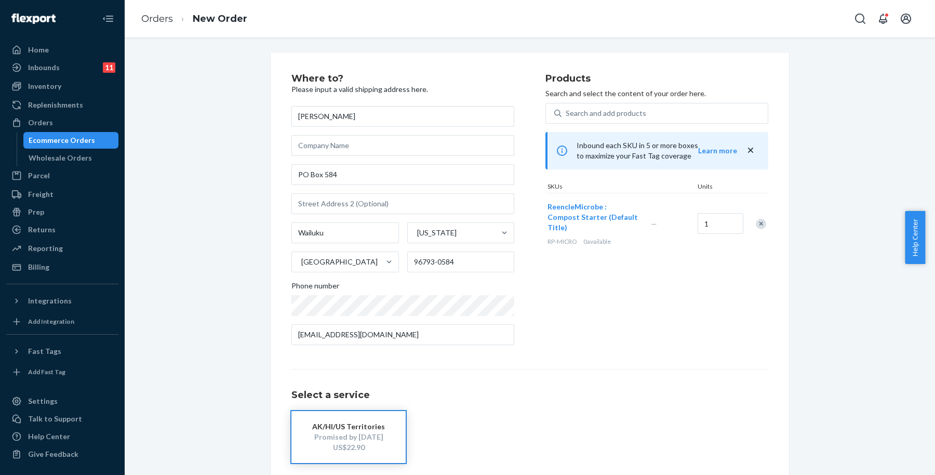
click at [709, 354] on div "Where to? Please input a valid shipping address here. Rosa McAllister PO Box 58…" at bounding box center [529, 289] width 477 height 431
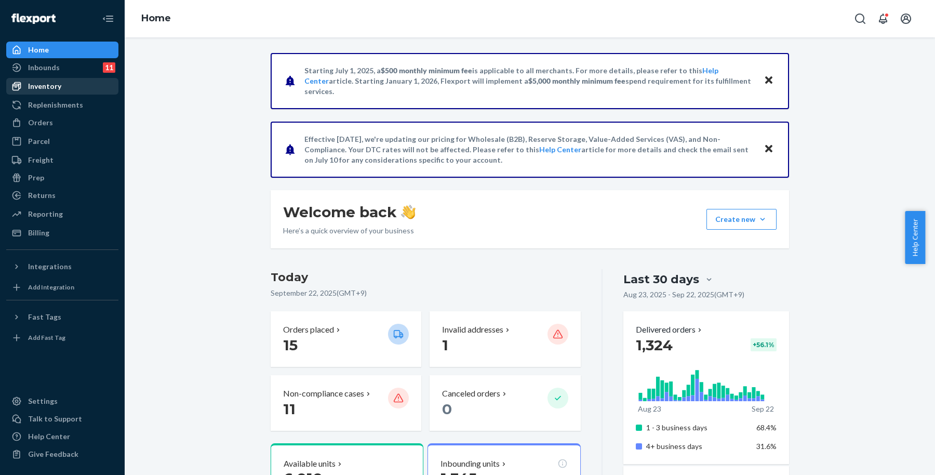
click at [66, 93] on div "Inventory" at bounding box center [62, 86] width 110 height 15
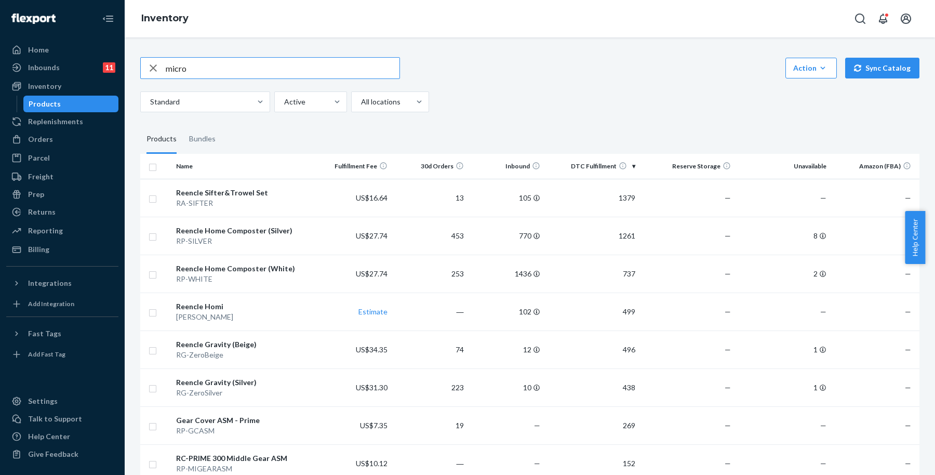
type input "micro"
